Goal: Information Seeking & Learning: Compare options

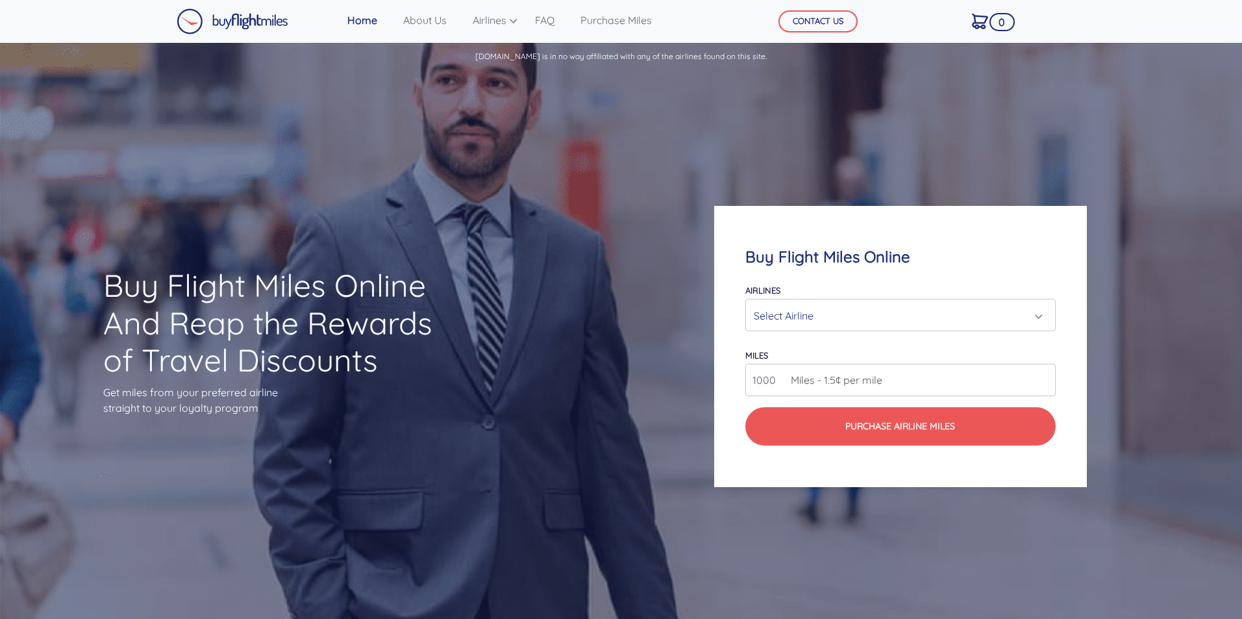
click at [850, 311] on div "Select Airline" at bounding box center [896, 315] width 285 height 25
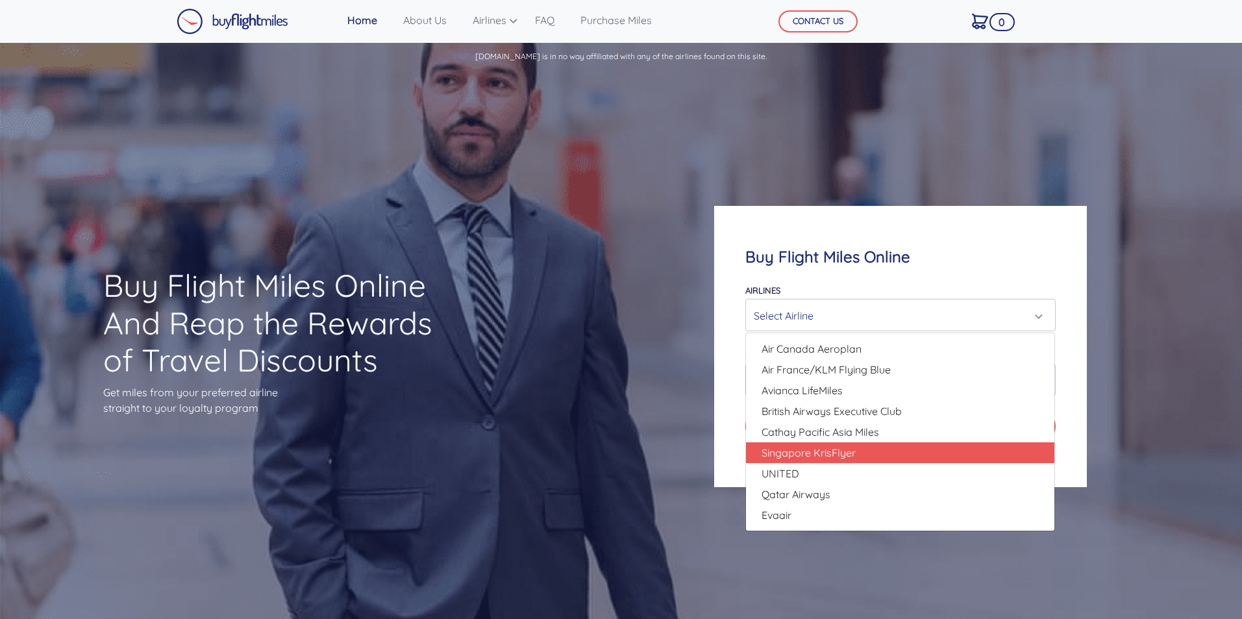
click at [854, 452] on span "Singapore KrisFlyer" at bounding box center [809, 453] width 94 height 16
select select "Singapore KrisFlyer"
type input "80000"
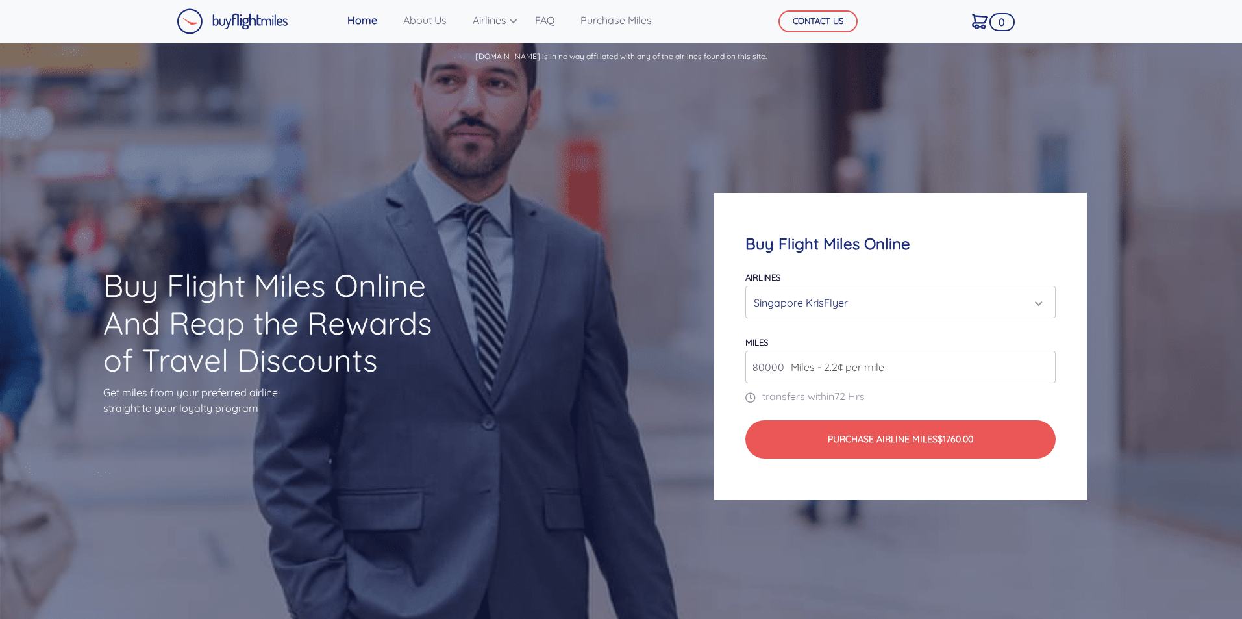
click at [854, 308] on div "Singapore KrisFlyer" at bounding box center [896, 302] width 285 height 25
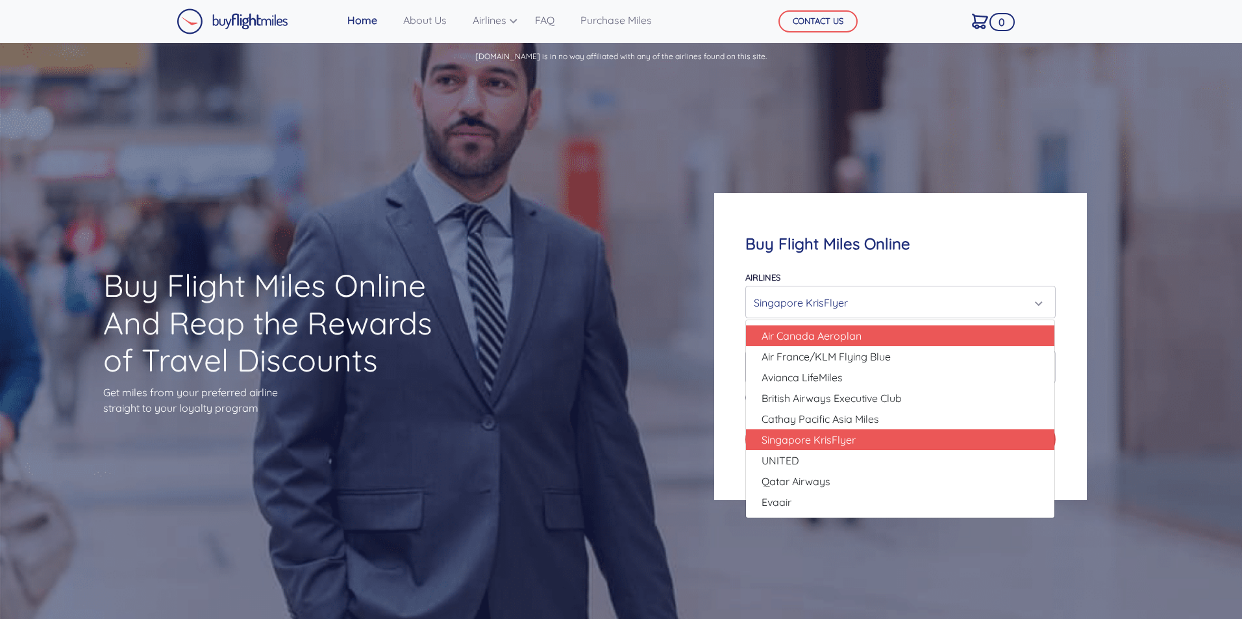
click at [860, 336] on span "Air Canada Aeroplan" at bounding box center [812, 336] width 100 height 16
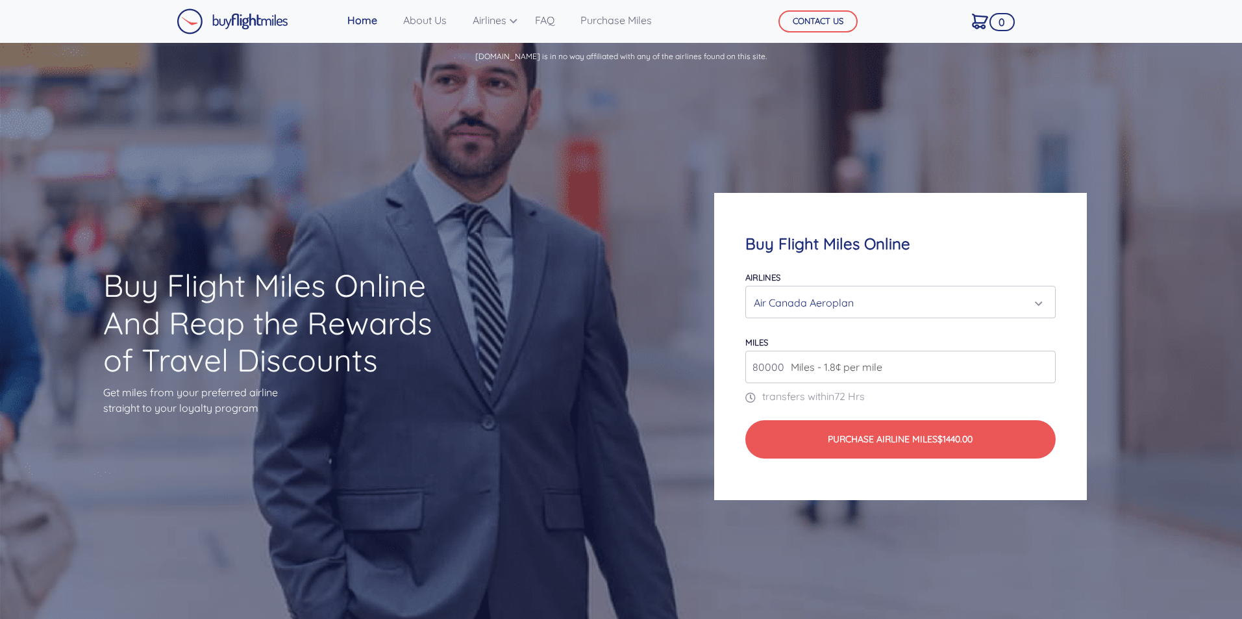
click at [885, 299] on div "Air Canada Aeroplan" at bounding box center [896, 302] width 285 height 25
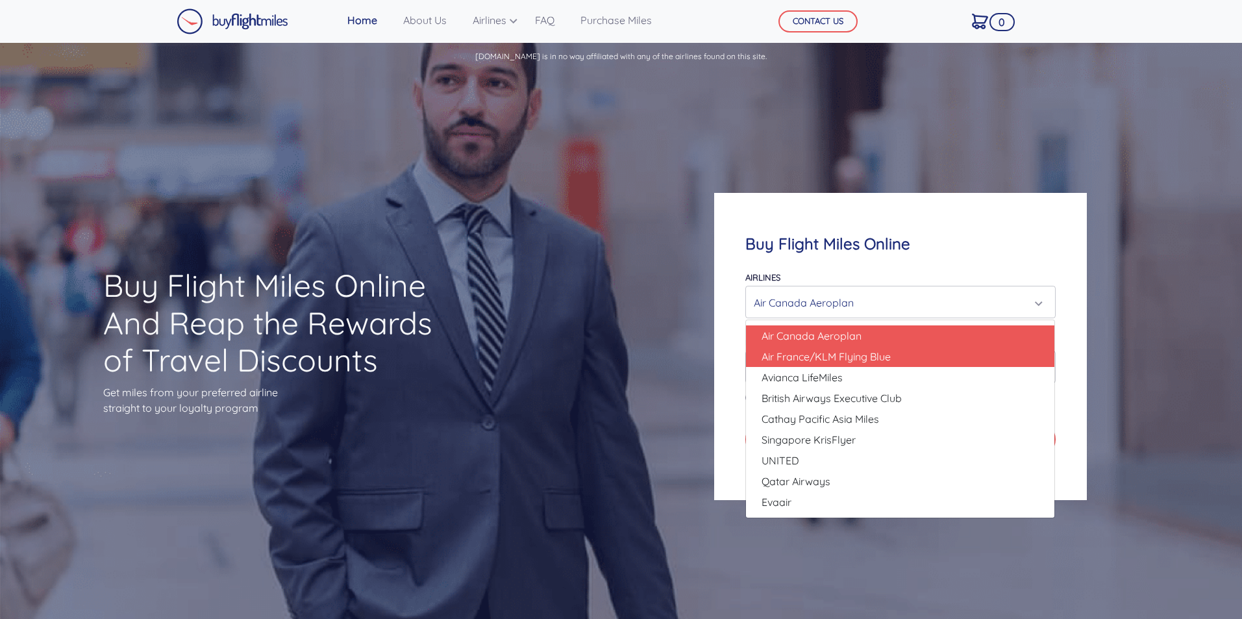
click at [875, 358] on span "Air France/KLM Flying Blue" at bounding box center [826, 357] width 129 height 16
select select "Air France/KLM Flying Blue"
type input "49000"
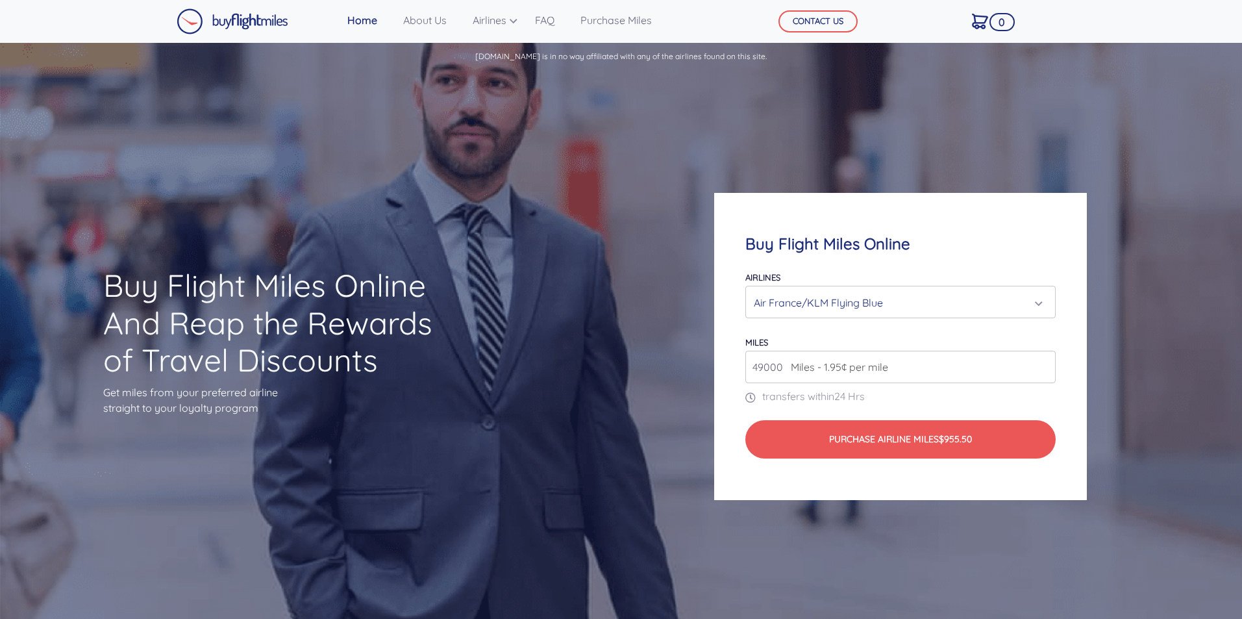
click at [875, 317] on div "Air France/KLM Flying Blue" at bounding box center [900, 301] width 308 height 31
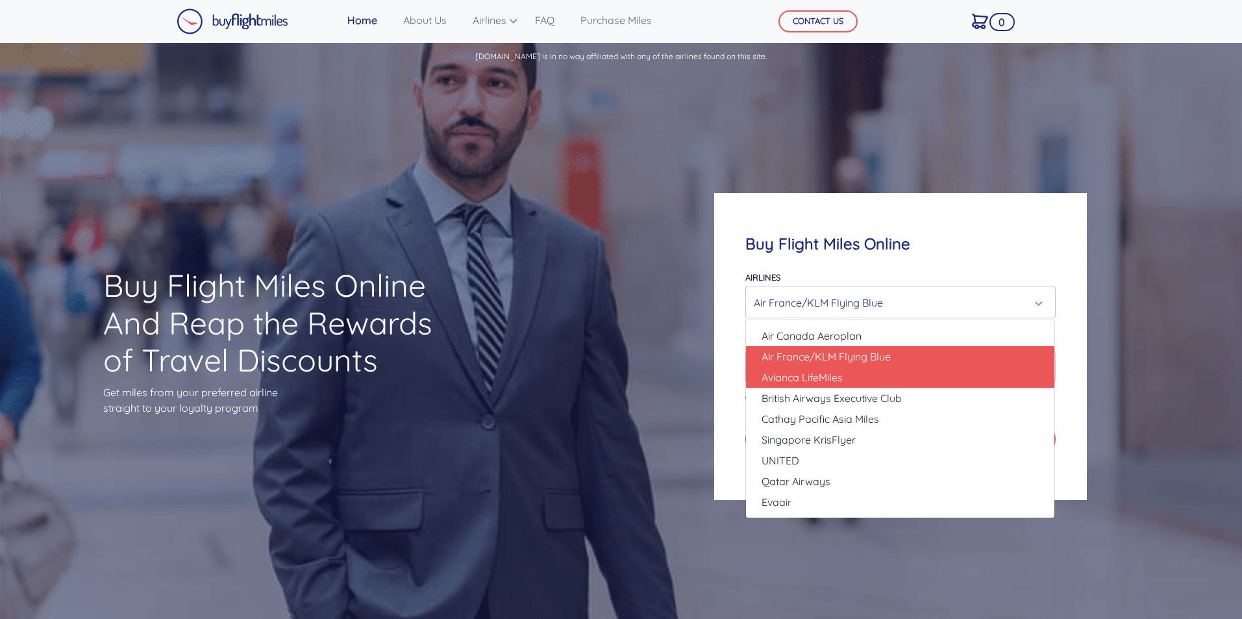
click at [872, 385] on link "Avianca LifeMiles" at bounding box center [900, 377] width 308 height 21
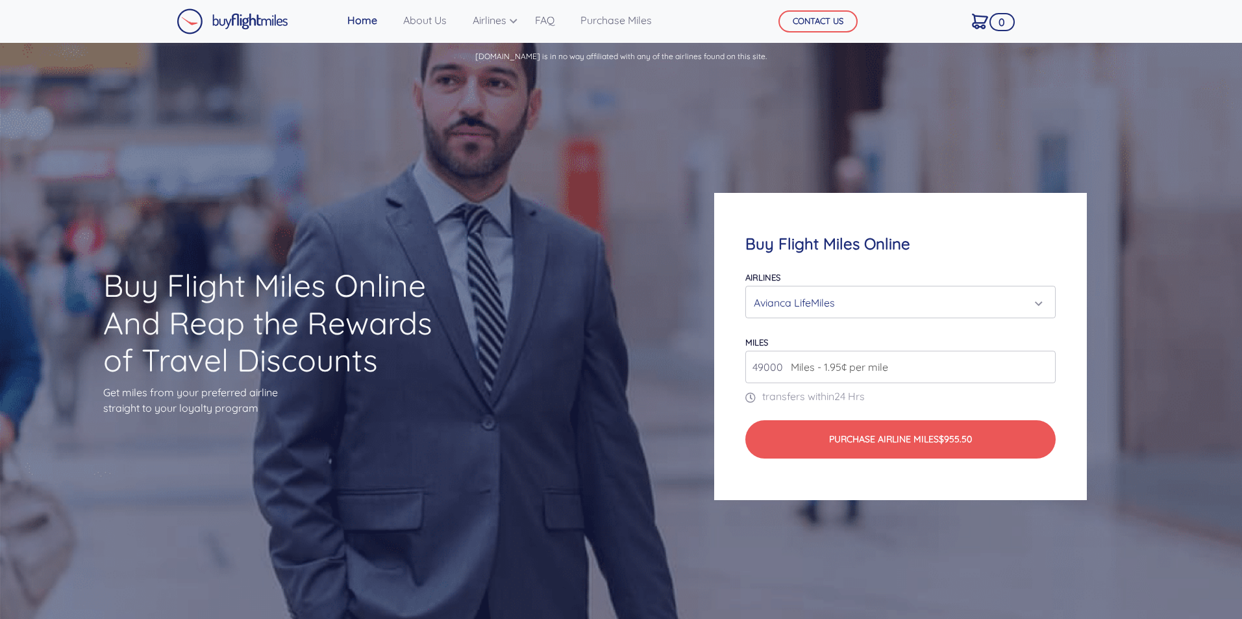
click at [865, 302] on div "Avianca LifeMiles" at bounding box center [896, 302] width 285 height 25
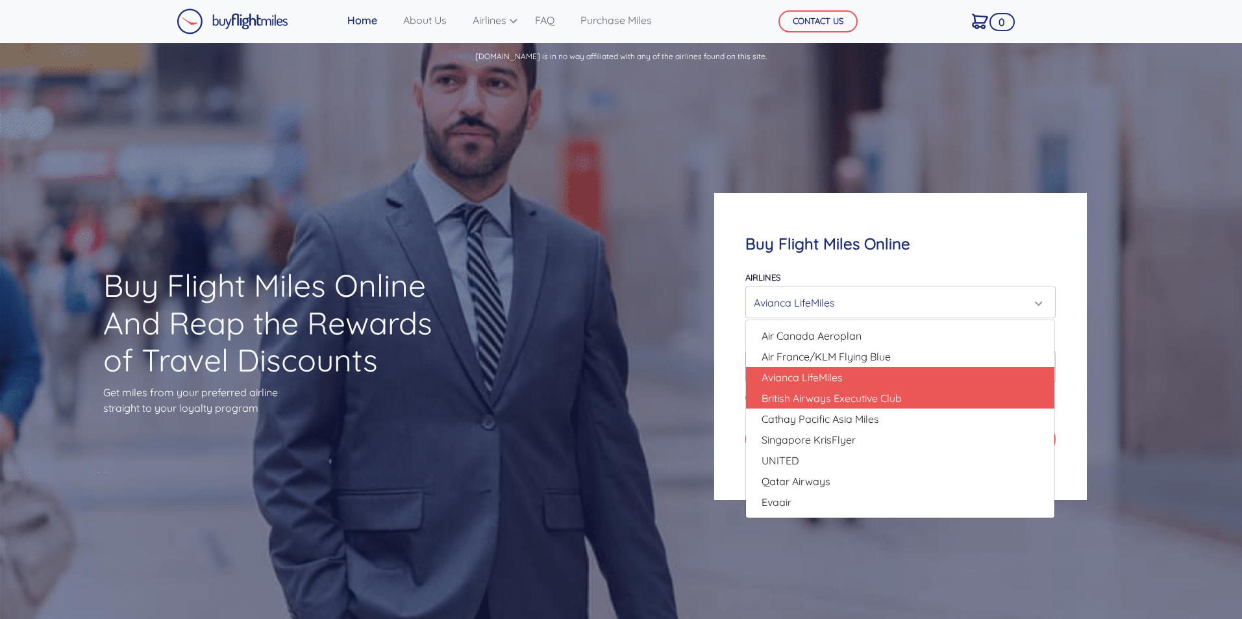
click at [868, 394] on span "British Airways Executive Club" at bounding box center [832, 398] width 140 height 16
select select "British Airways Executive Club"
type input "80000"
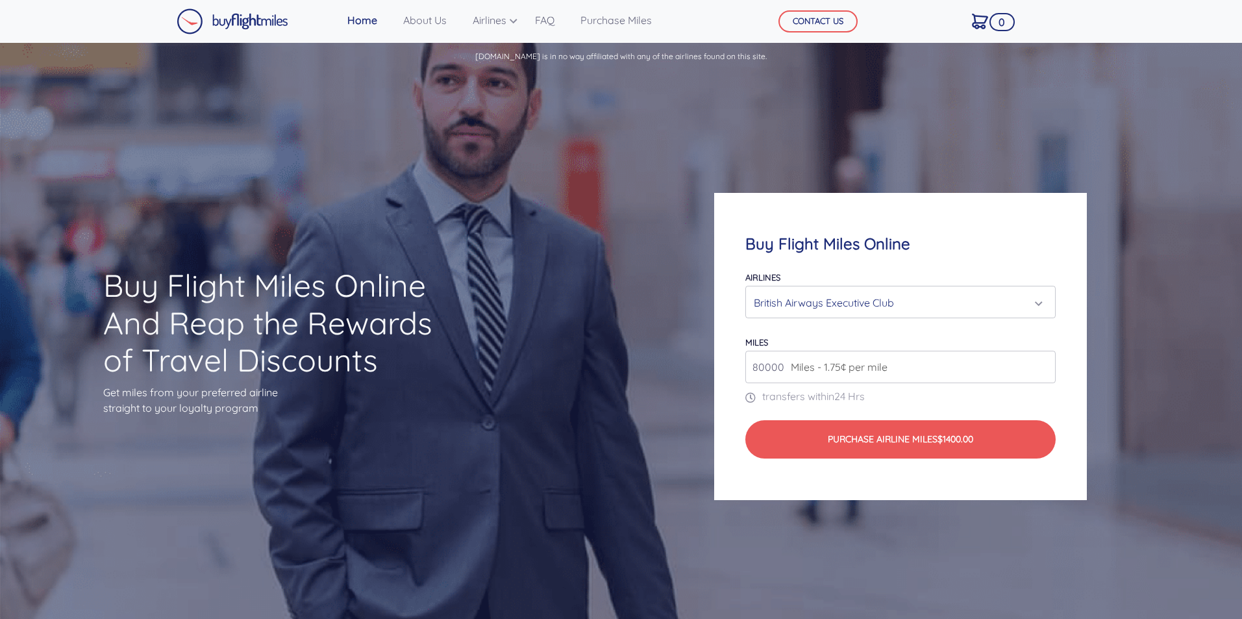
click at [849, 302] on div "British Airways Executive Club" at bounding box center [896, 302] width 285 height 25
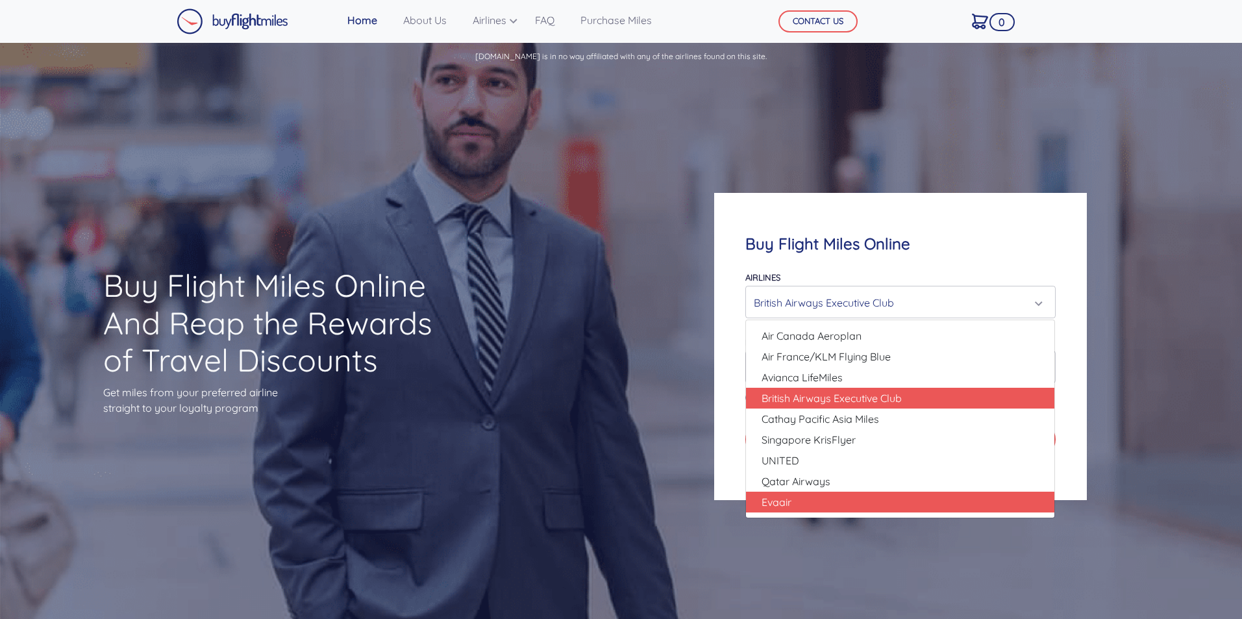
click at [848, 501] on link "Evaair" at bounding box center [900, 501] width 308 height 21
select select "Evaair"
type input "50000"
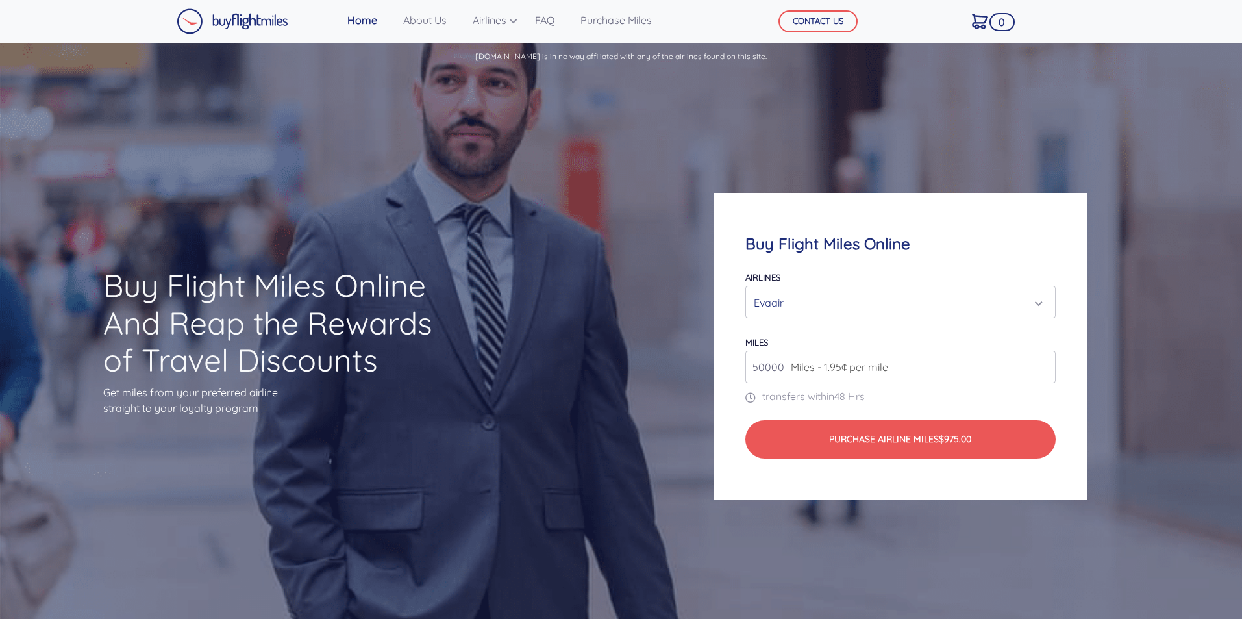
click at [831, 300] on div "Evaair" at bounding box center [896, 302] width 285 height 25
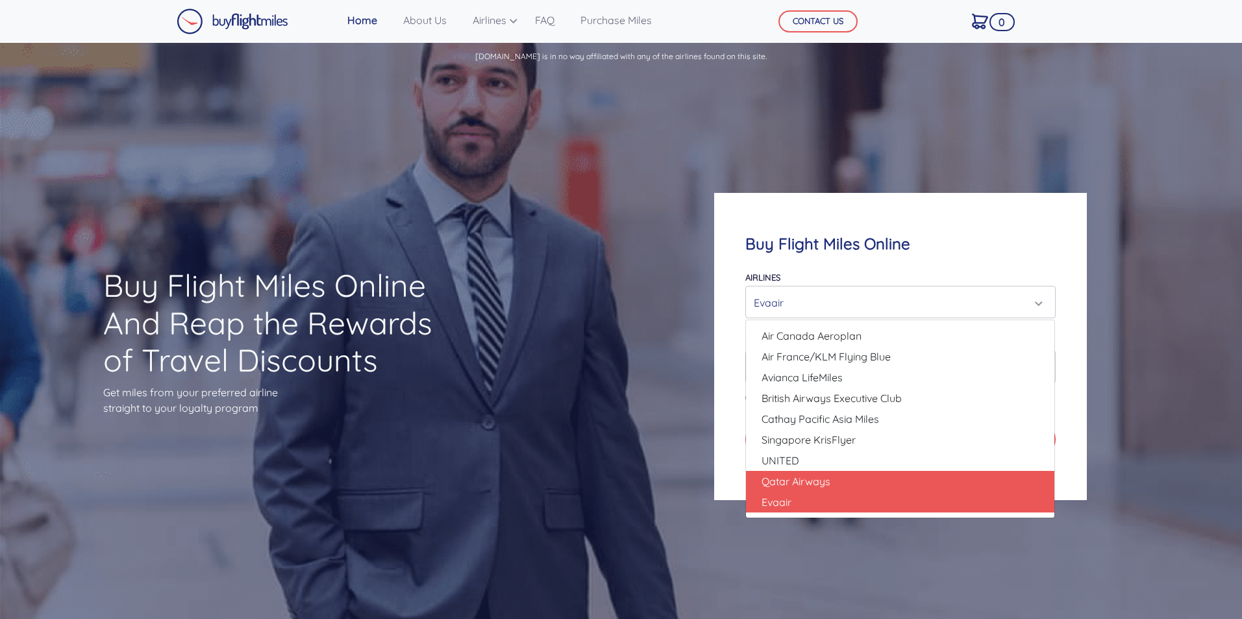
click at [821, 479] on span "Qatar Airways" at bounding box center [796, 481] width 69 height 16
select select "Qatar Airways"
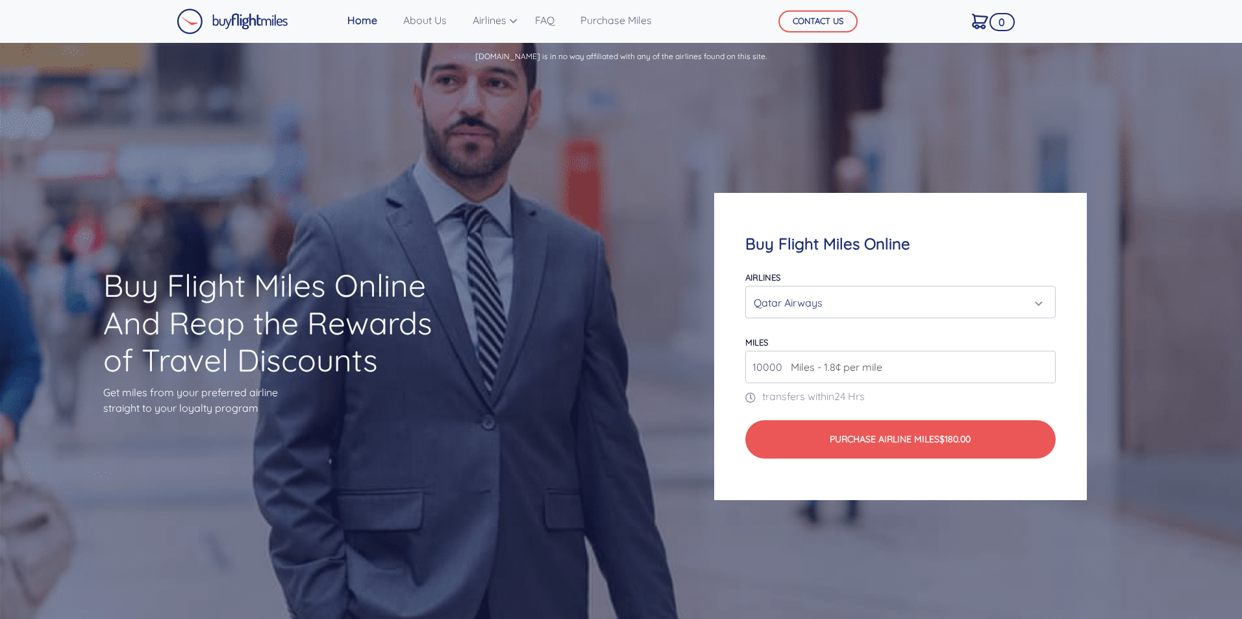
click at [943, 373] on input "10000" at bounding box center [900, 367] width 310 height 32
click at [1044, 362] on input "11000" at bounding box center [900, 367] width 310 height 32
click at [1044, 362] on input "12000" at bounding box center [900, 367] width 310 height 32
click at [1044, 362] on input "13000" at bounding box center [900, 367] width 310 height 32
click at [1044, 362] on input "14000" at bounding box center [900, 367] width 310 height 32
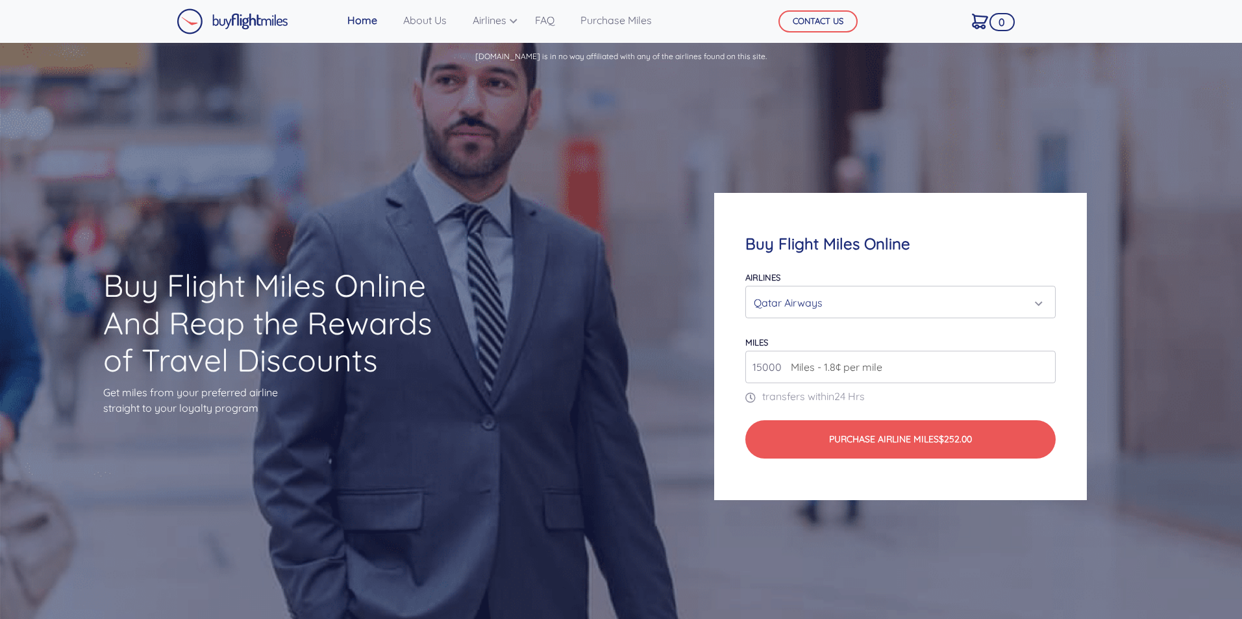
click at [1044, 362] on input "15000" at bounding box center [900, 367] width 310 height 32
click at [1044, 362] on input "16000" at bounding box center [900, 367] width 310 height 32
click at [1044, 362] on input "17000" at bounding box center [900, 367] width 310 height 32
click at [1044, 362] on input "89000" at bounding box center [900, 367] width 310 height 32
click at [1044, 362] on input "90000" at bounding box center [900, 367] width 310 height 32
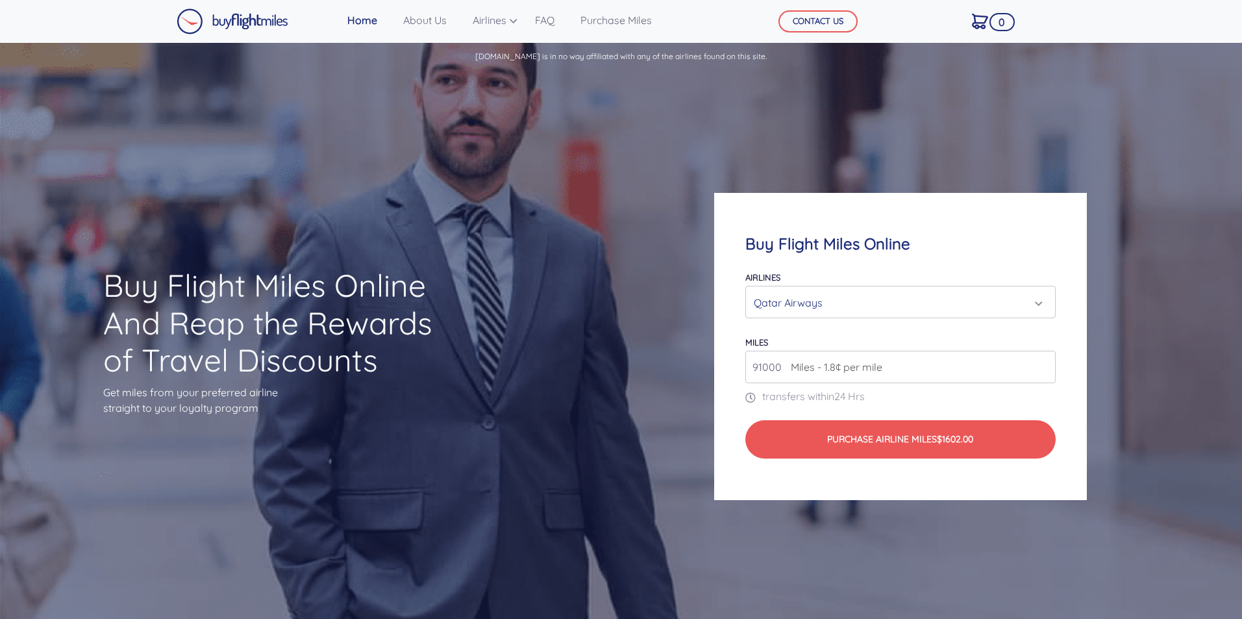
click at [1044, 362] on input "91000" at bounding box center [900, 367] width 310 height 32
click at [1044, 362] on input "92000" at bounding box center [900, 367] width 310 height 32
click at [1044, 362] on input "93000" at bounding box center [900, 367] width 310 height 32
click at [1044, 362] on input "94000" at bounding box center [900, 367] width 310 height 32
click at [1044, 362] on input "95000" at bounding box center [900, 367] width 310 height 32
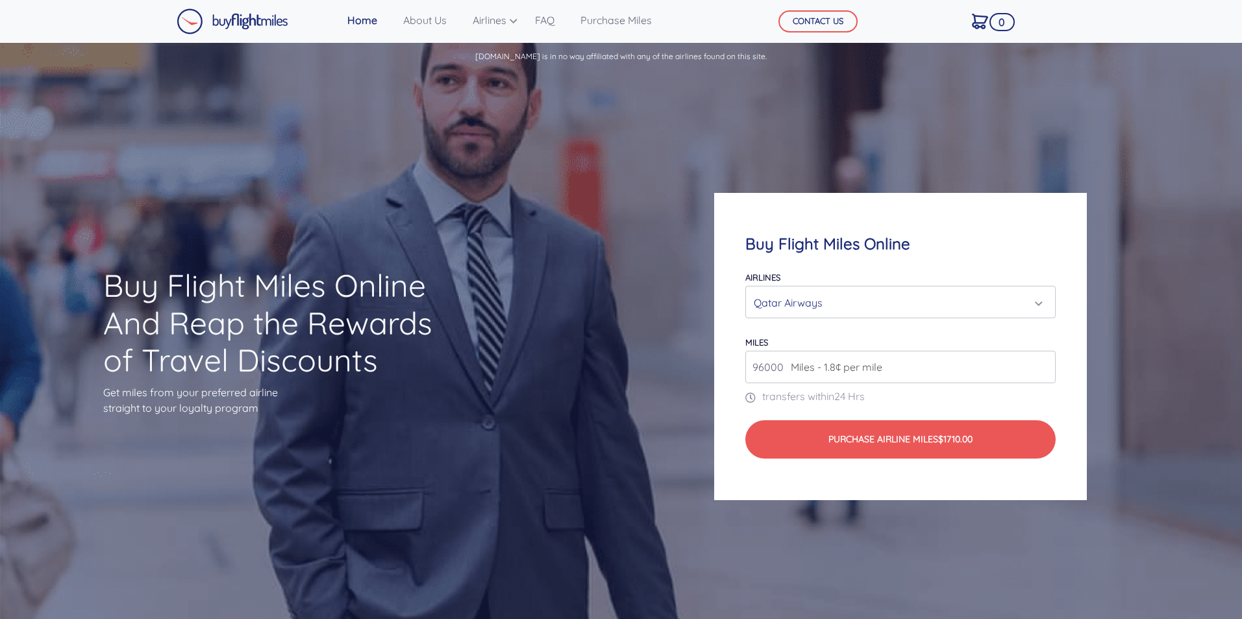
click at [1044, 362] on input "96000" at bounding box center [900, 367] width 310 height 32
click at [1044, 362] on input "97000" at bounding box center [900, 367] width 310 height 32
click at [1044, 362] on input "98000" at bounding box center [900, 367] width 310 height 32
click at [1044, 362] on input "99000" at bounding box center [900, 367] width 310 height 32
click at [1044, 362] on input "100000" at bounding box center [900, 367] width 310 height 32
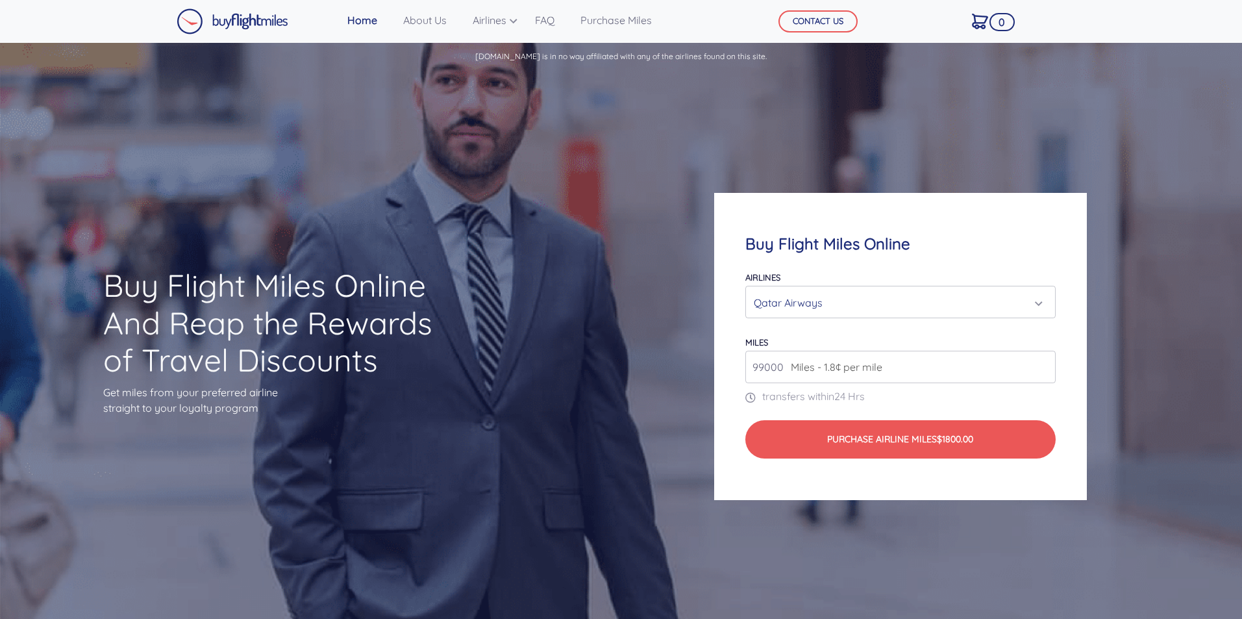
click at [1044, 371] on input "99000" at bounding box center [900, 367] width 310 height 32
type input "98000"
click at [1044, 371] on input "98000" at bounding box center [900, 367] width 310 height 32
click at [853, 308] on div "Qatar Airways" at bounding box center [896, 302] width 285 height 25
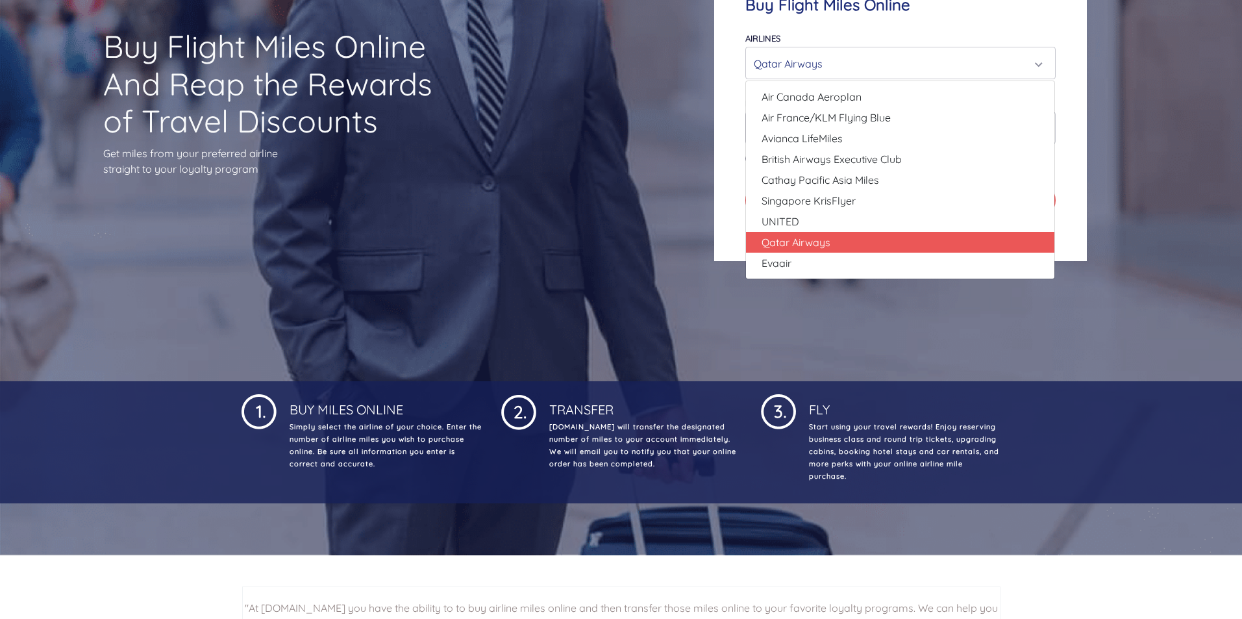
scroll to position [260, 0]
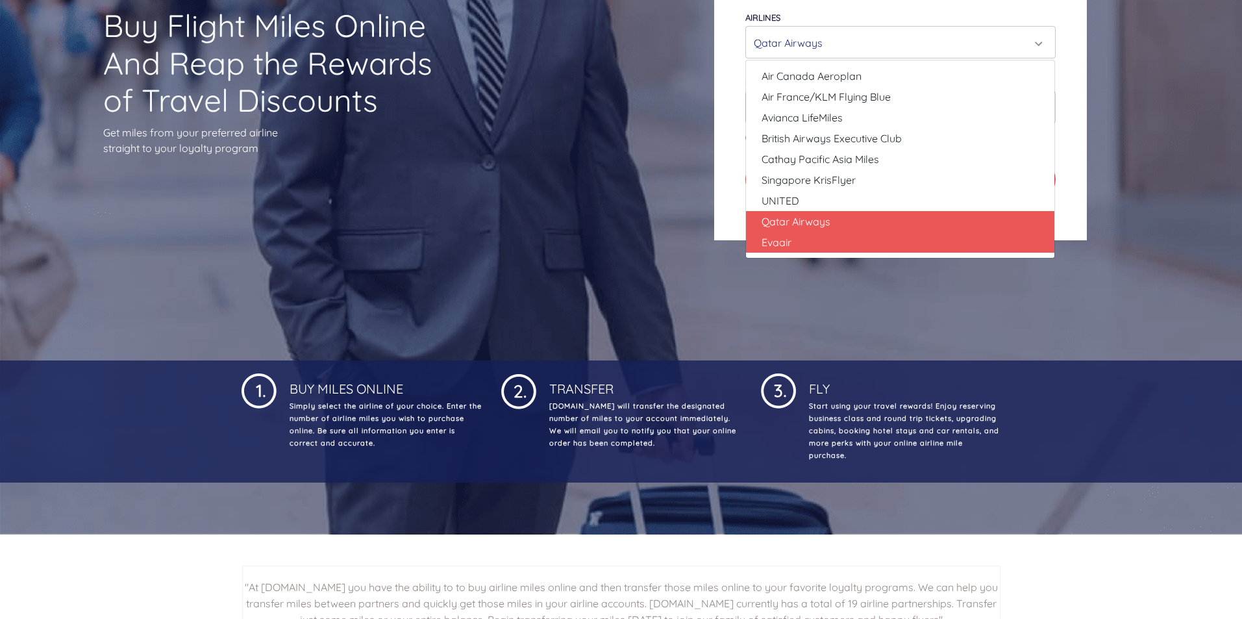
click at [797, 247] on link "Evaair" at bounding box center [900, 242] width 308 height 21
select select "Evaair"
type input "50000"
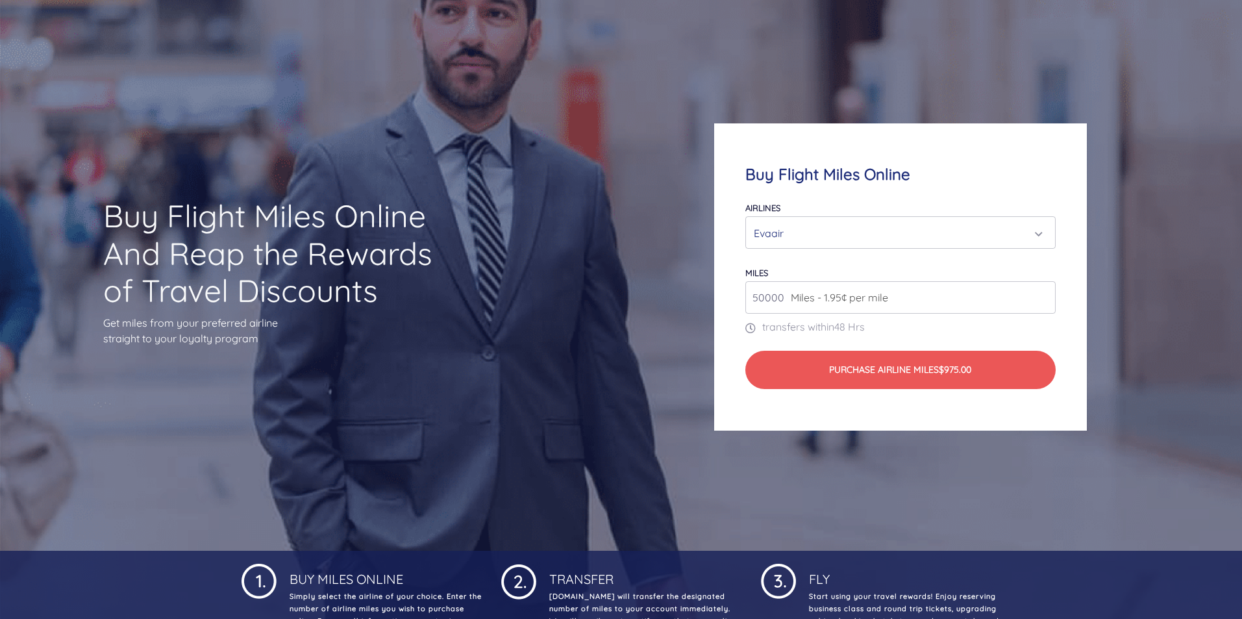
scroll to position [65, 0]
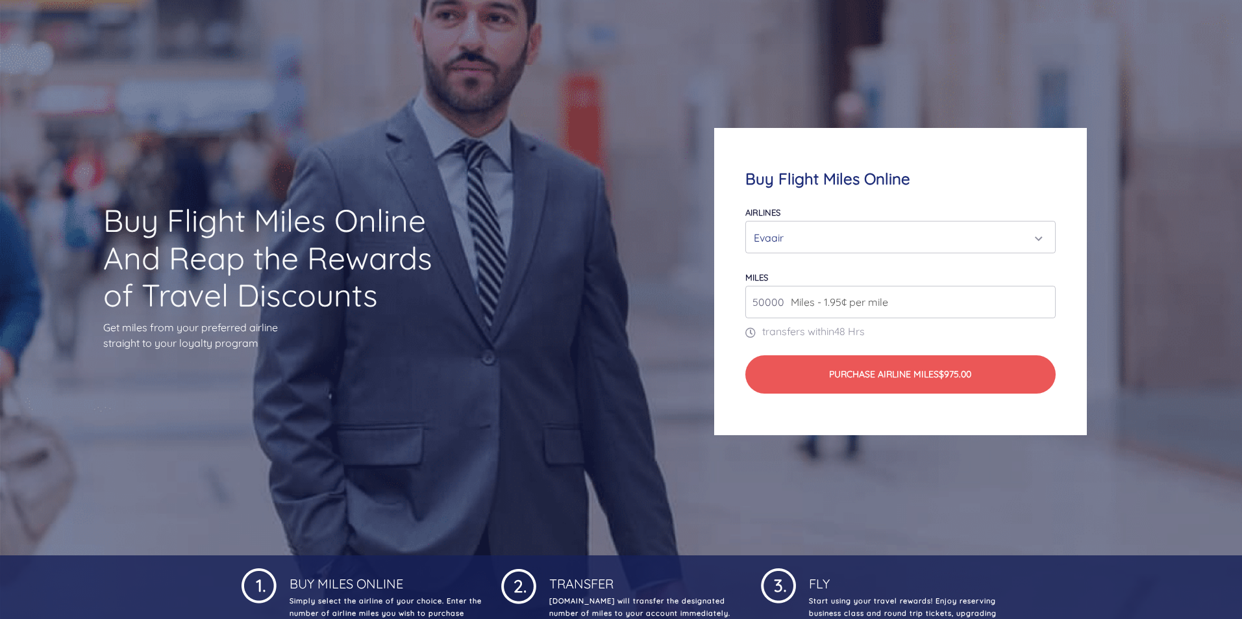
click at [808, 236] on div "Evaair" at bounding box center [896, 237] width 285 height 25
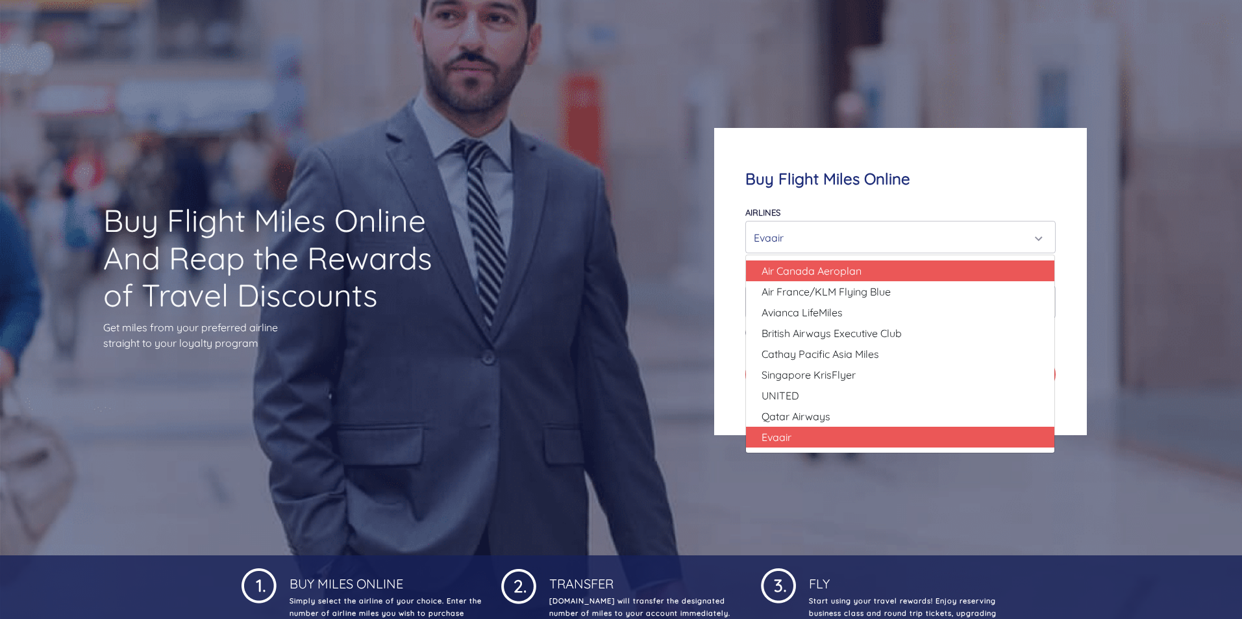
click at [826, 268] on span "Air Canada Aeroplan" at bounding box center [812, 271] width 100 height 16
select select "Air Canada Aeroplan"
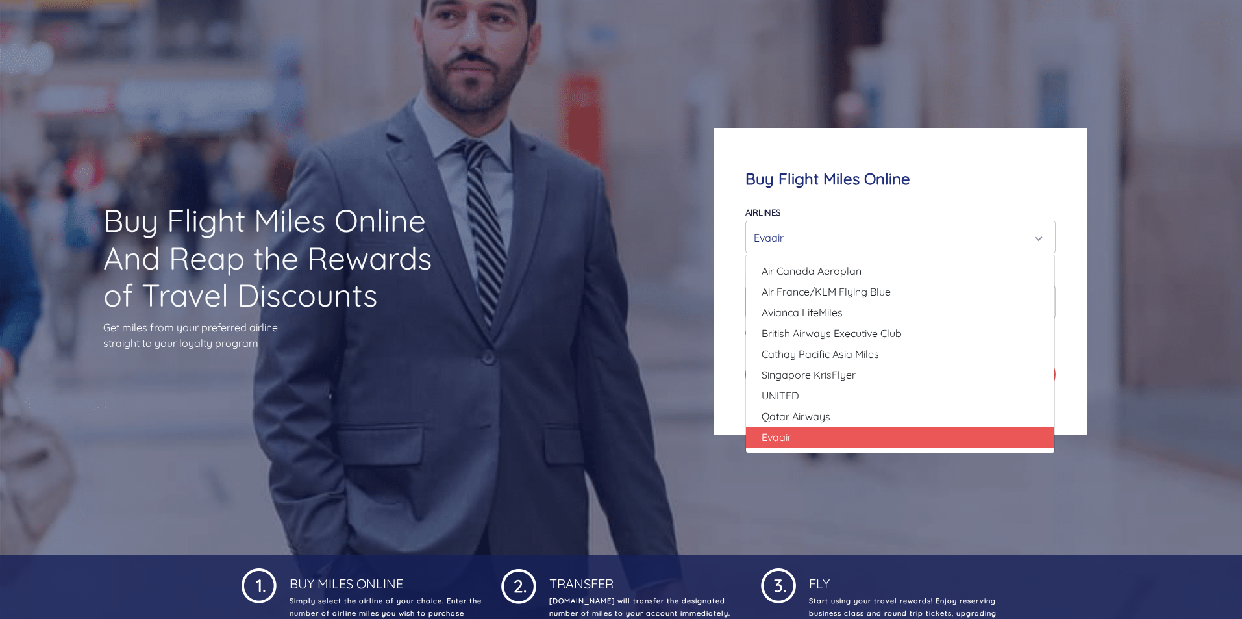
type input "80000"
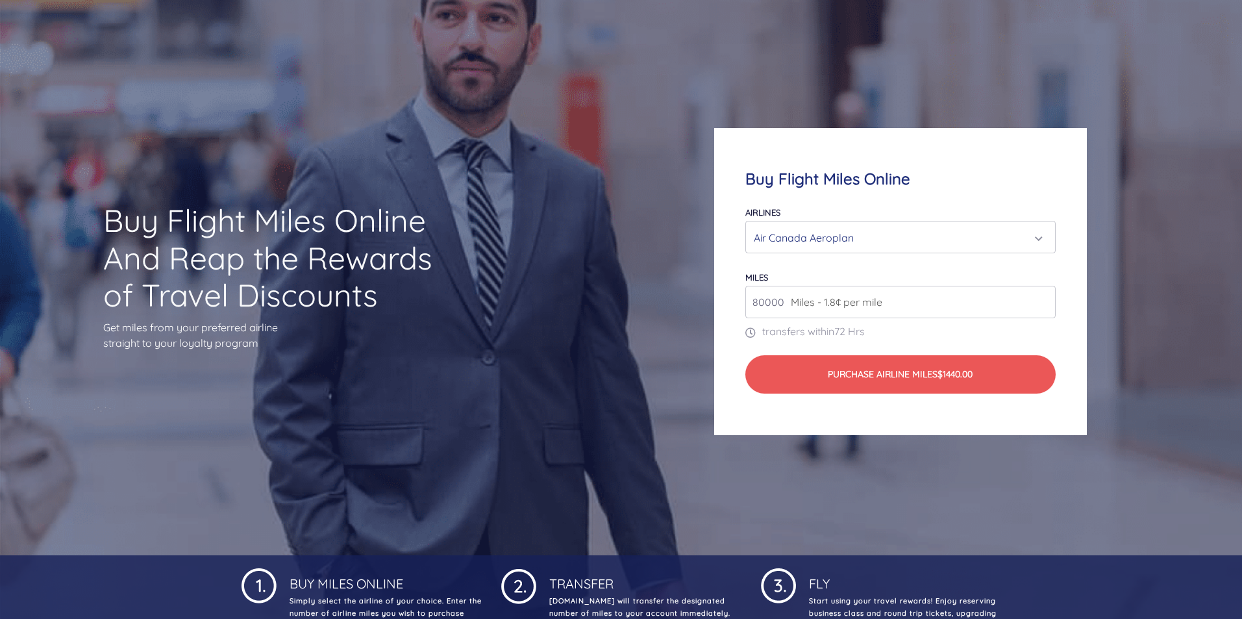
click at [837, 232] on div "Air Canada Aeroplan" at bounding box center [896, 237] width 285 height 25
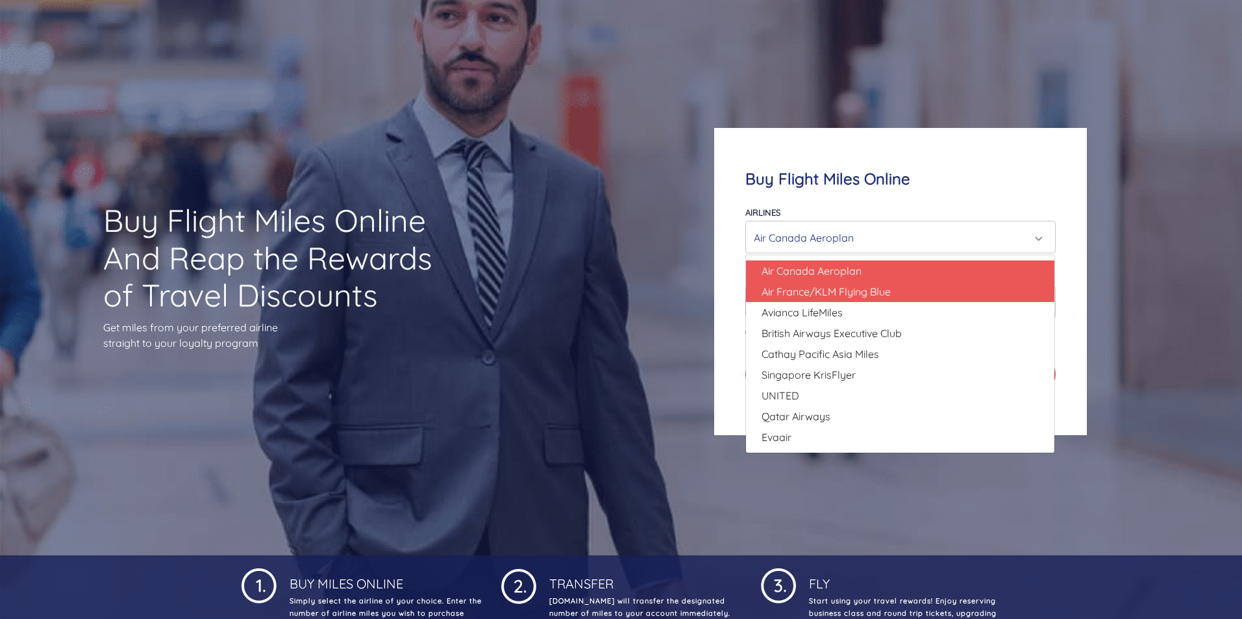
click at [853, 301] on link "Air France/KLM Flying Blue" at bounding box center [900, 291] width 308 height 21
select select "Air France/KLM Flying Blue"
type input "49000"
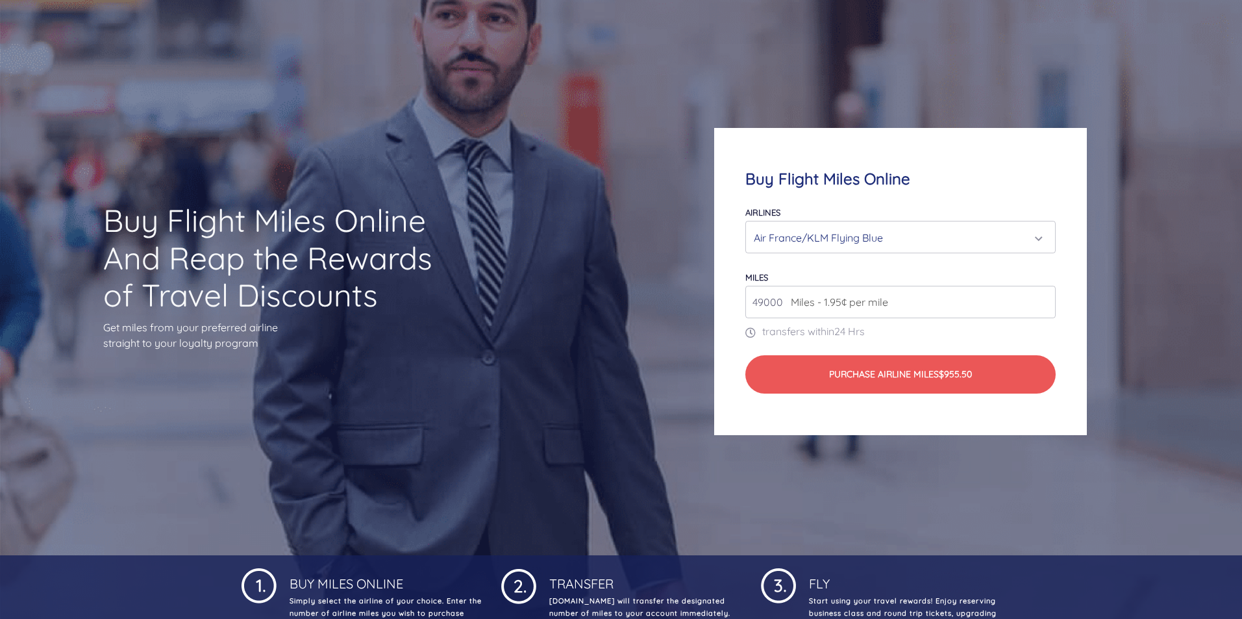
click at [876, 240] on div "Air France/KLM Flying Blue" at bounding box center [896, 237] width 285 height 25
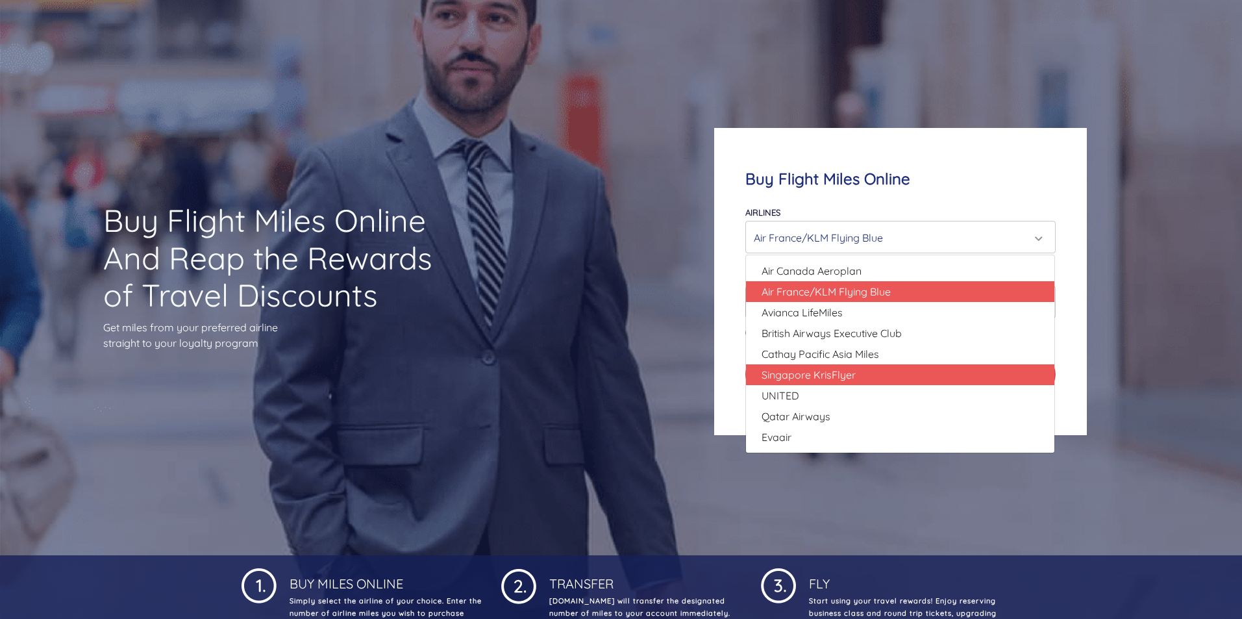
click at [842, 373] on span "Singapore KrisFlyer" at bounding box center [809, 375] width 94 height 16
select select "Singapore KrisFlyer"
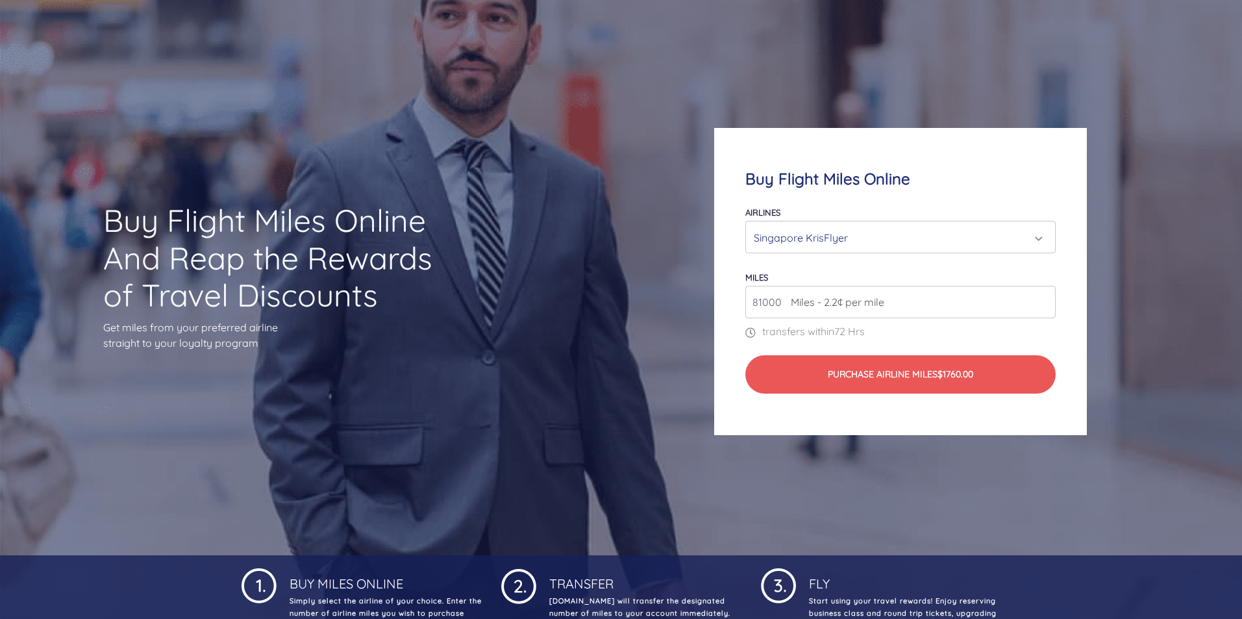
type input "81000"
click at [1042, 298] on input "81000" at bounding box center [900, 302] width 310 height 32
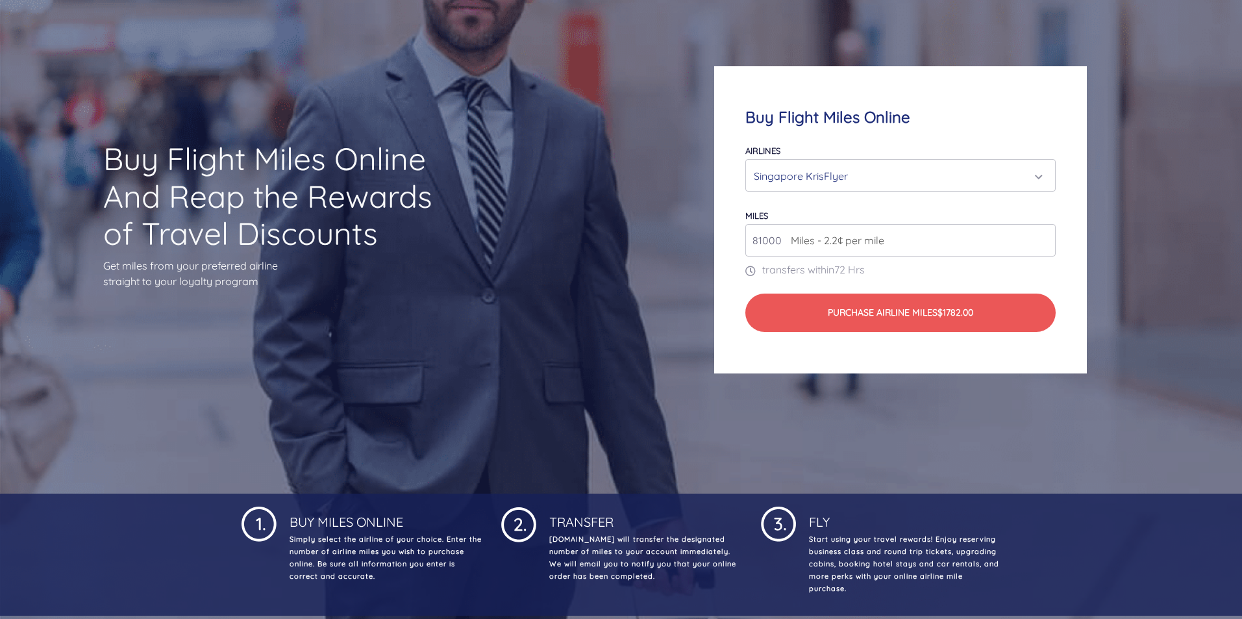
scroll to position [0, 0]
